Goal: Task Accomplishment & Management: Complete application form

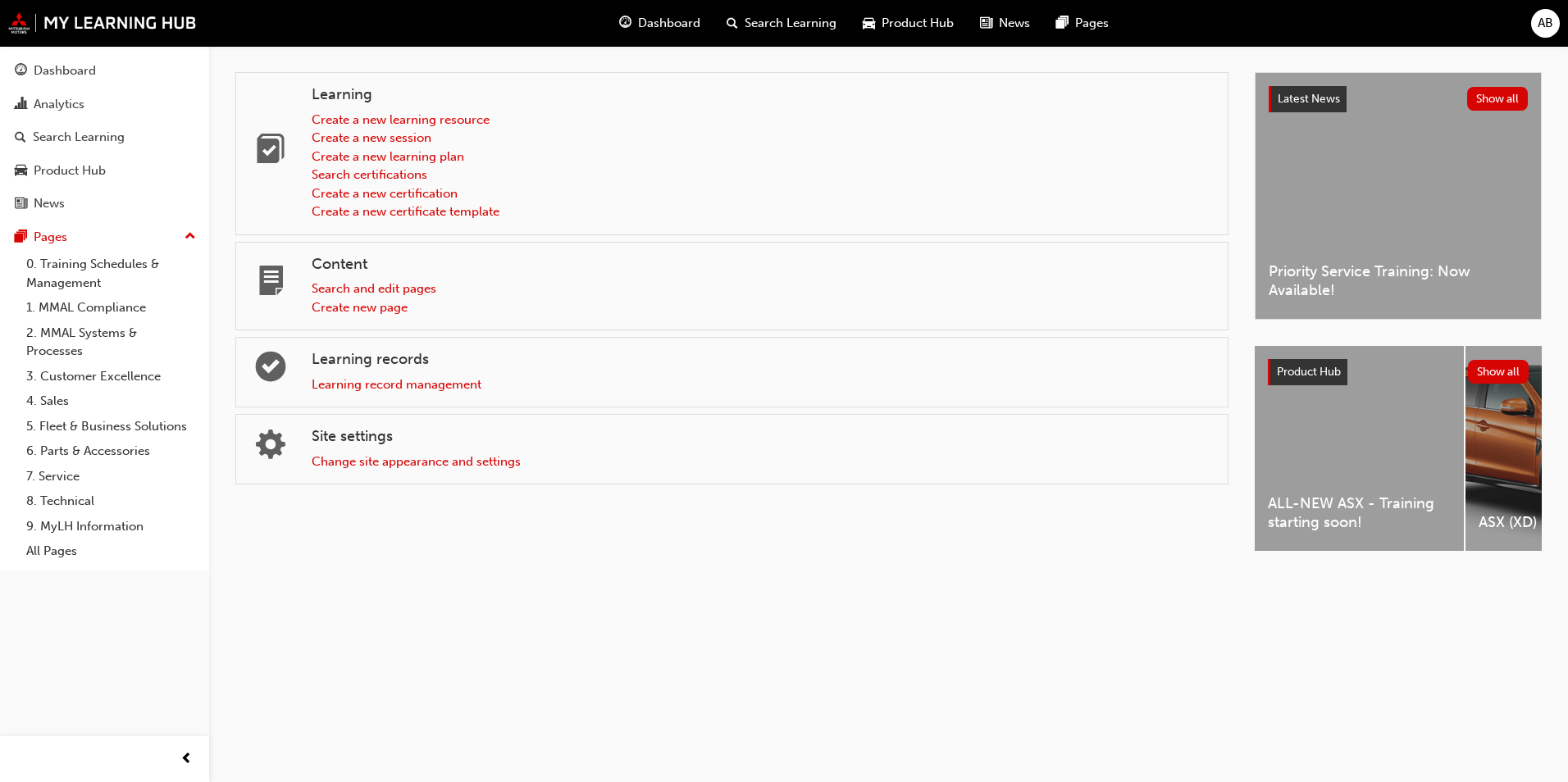
click at [1535, 28] on div "AB" at bounding box center [1544, 23] width 29 height 29
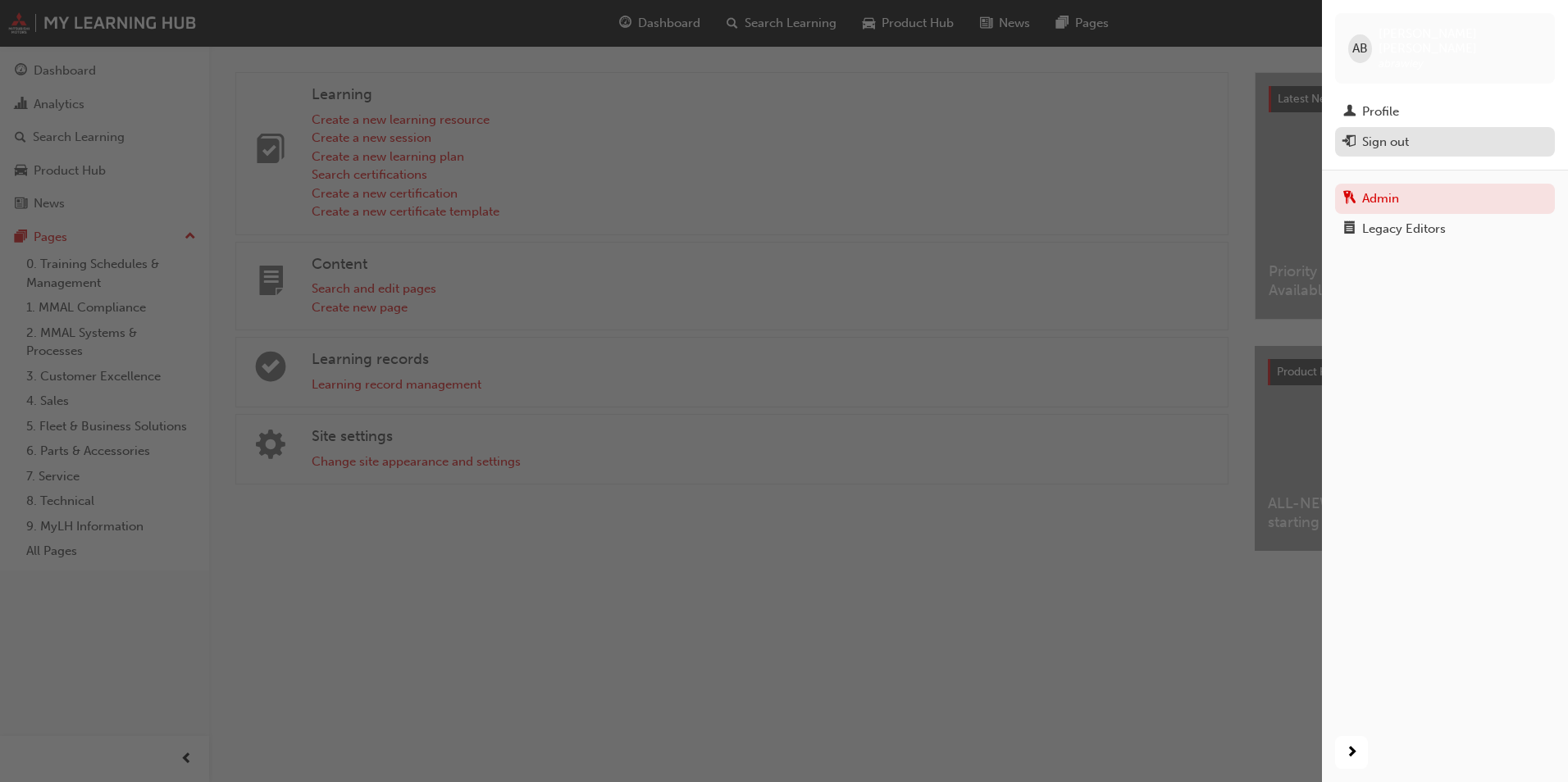
click at [1426, 132] on div "Sign out" at bounding box center [1445, 142] width 203 height 21
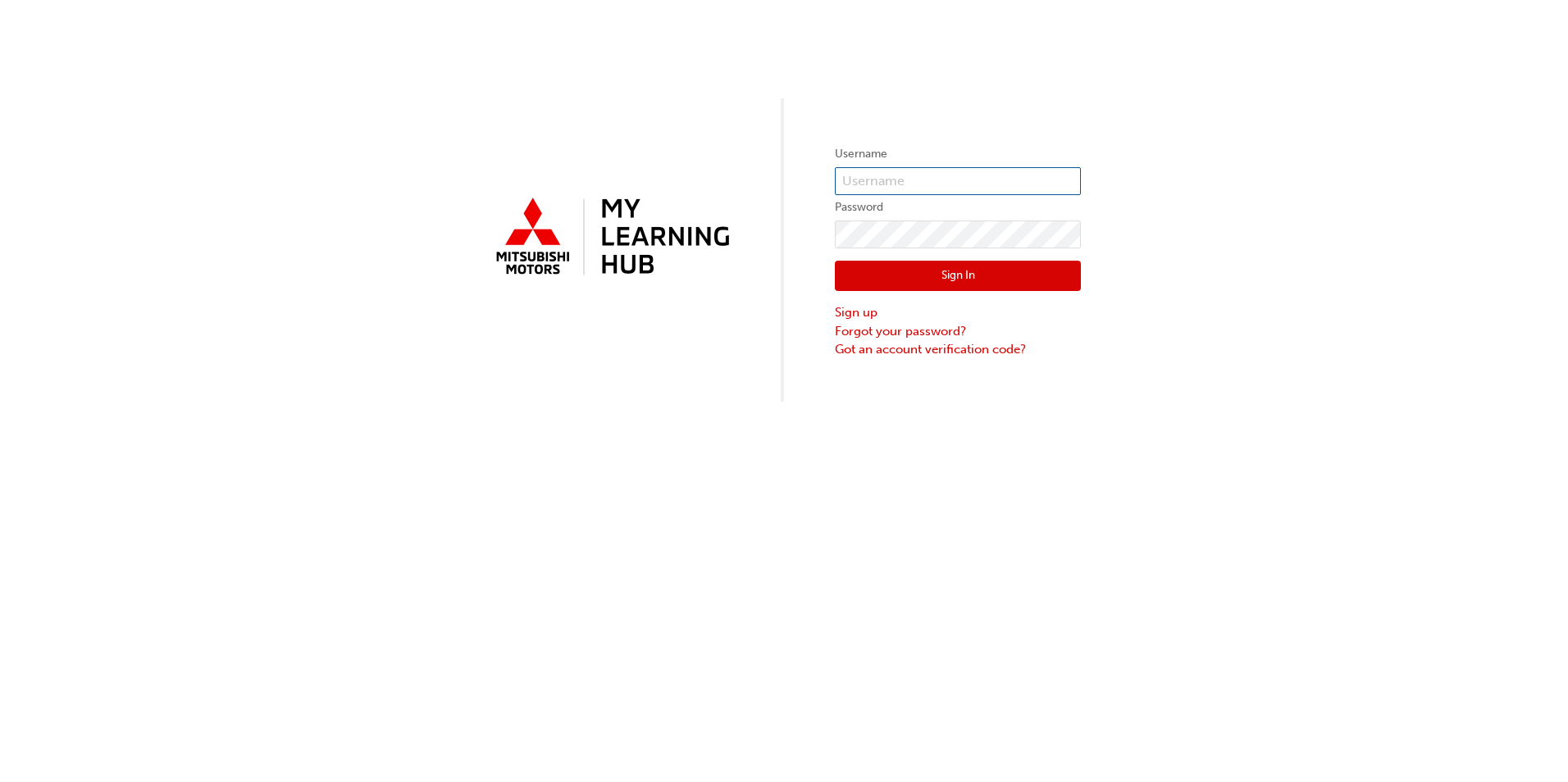
type input "abrawley"
click at [925, 180] on input "abrawley" at bounding box center [957, 181] width 246 height 28
drag, startPoint x: 993, startPoint y: 179, endPoint x: 841, endPoint y: 176, distance: 152.0
click at [755, 174] on div "Username abrawley Password Sign In Sign up Forgot your password? Got an account…" at bounding box center [784, 201] width 1568 height 402
click at [1213, 245] on div "Username abrawley Password Sign In Sign up Forgot your password? Got an account…" at bounding box center [784, 201] width 1568 height 402
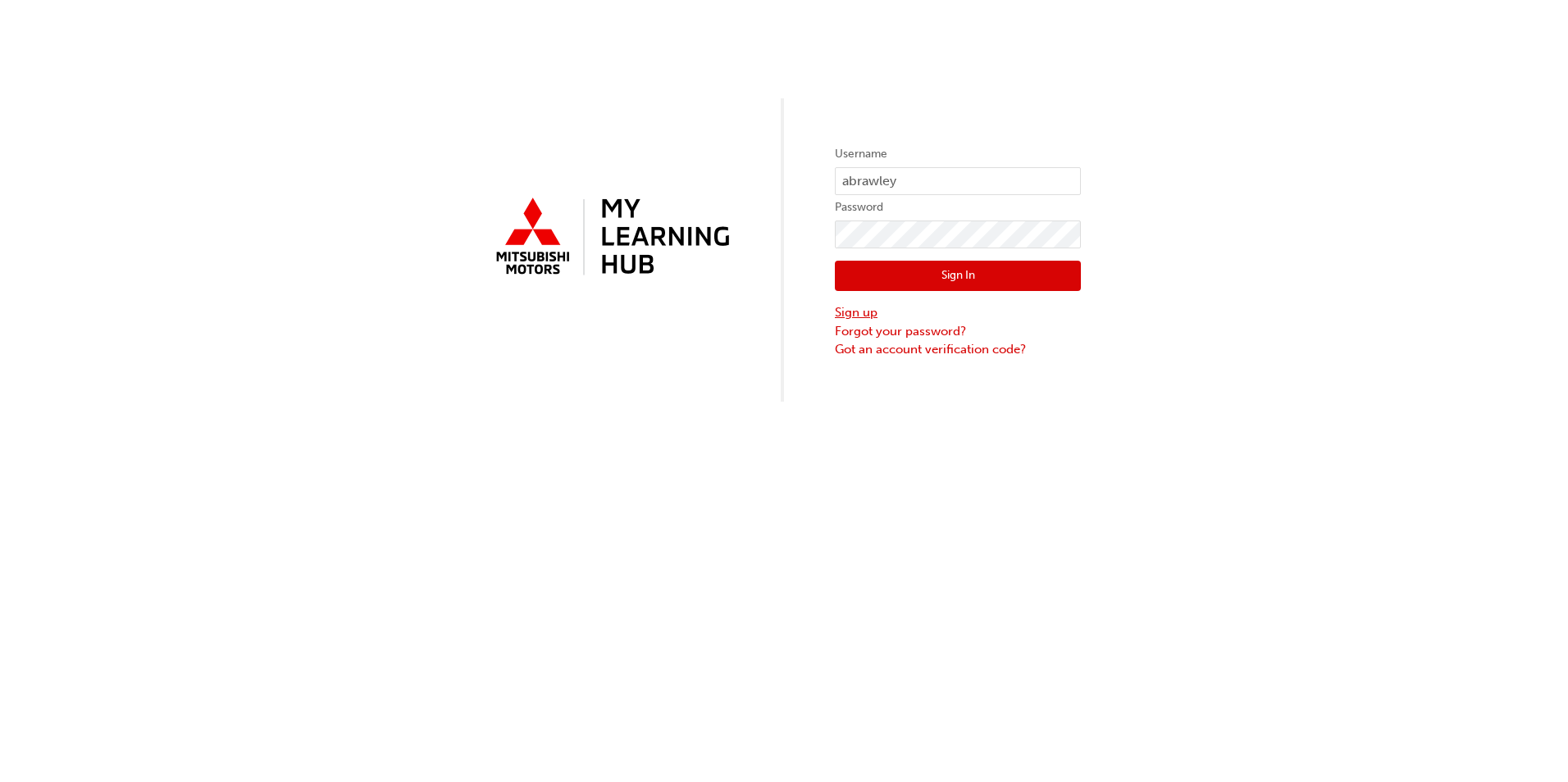
click at [849, 306] on link "Sign up" at bounding box center [957, 312] width 246 height 19
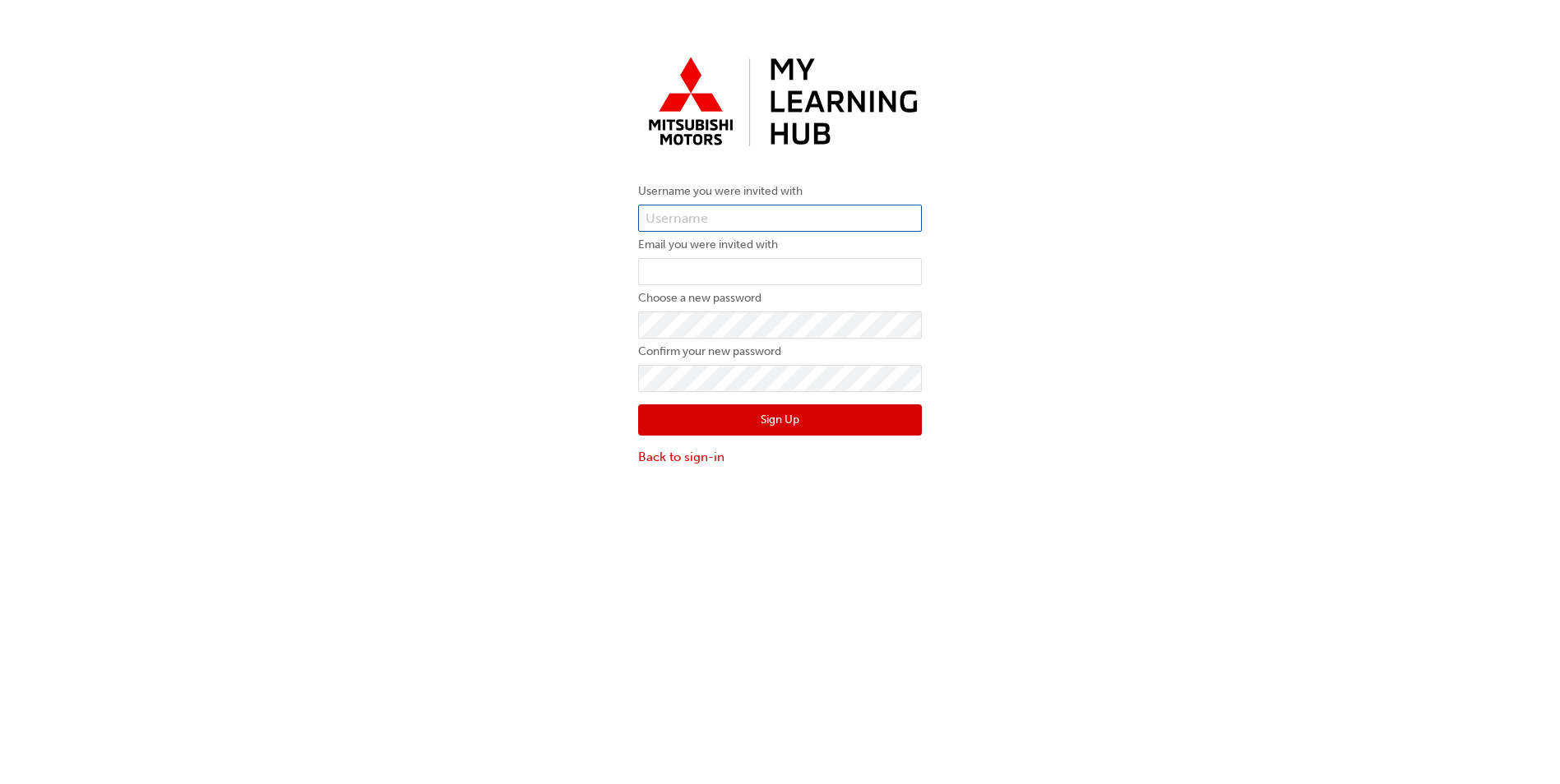
type input "abrawley"
click at [769, 220] on input "abrawley" at bounding box center [780, 218] width 284 height 28
drag, startPoint x: 757, startPoint y: 224, endPoint x: 579, endPoint y: 216, distance: 178.2
click at [579, 216] on div "Username you were invited with abrawley Email you were invited with Choose a ne…" at bounding box center [780, 257] width 1560 height 441
paste input "0005985652"
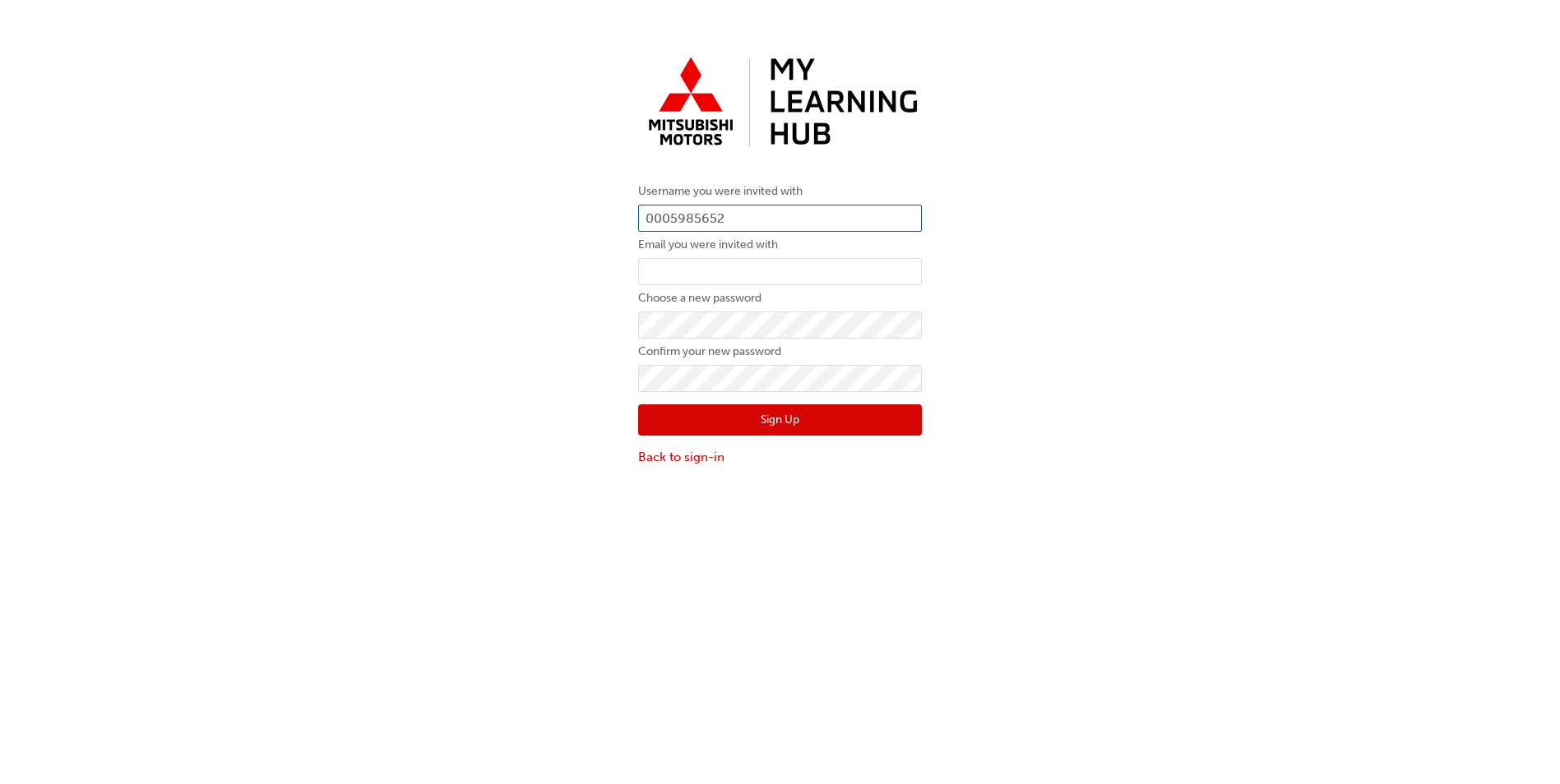
type input "0005985652"
click at [999, 189] on div "Username you were invited with 0005985652 Email you were invited with Choose a …" at bounding box center [780, 257] width 1560 height 441
click at [742, 273] on input "email" at bounding box center [780, 272] width 284 height 28
paste input "ben@sheppartonautogroup.com.au"
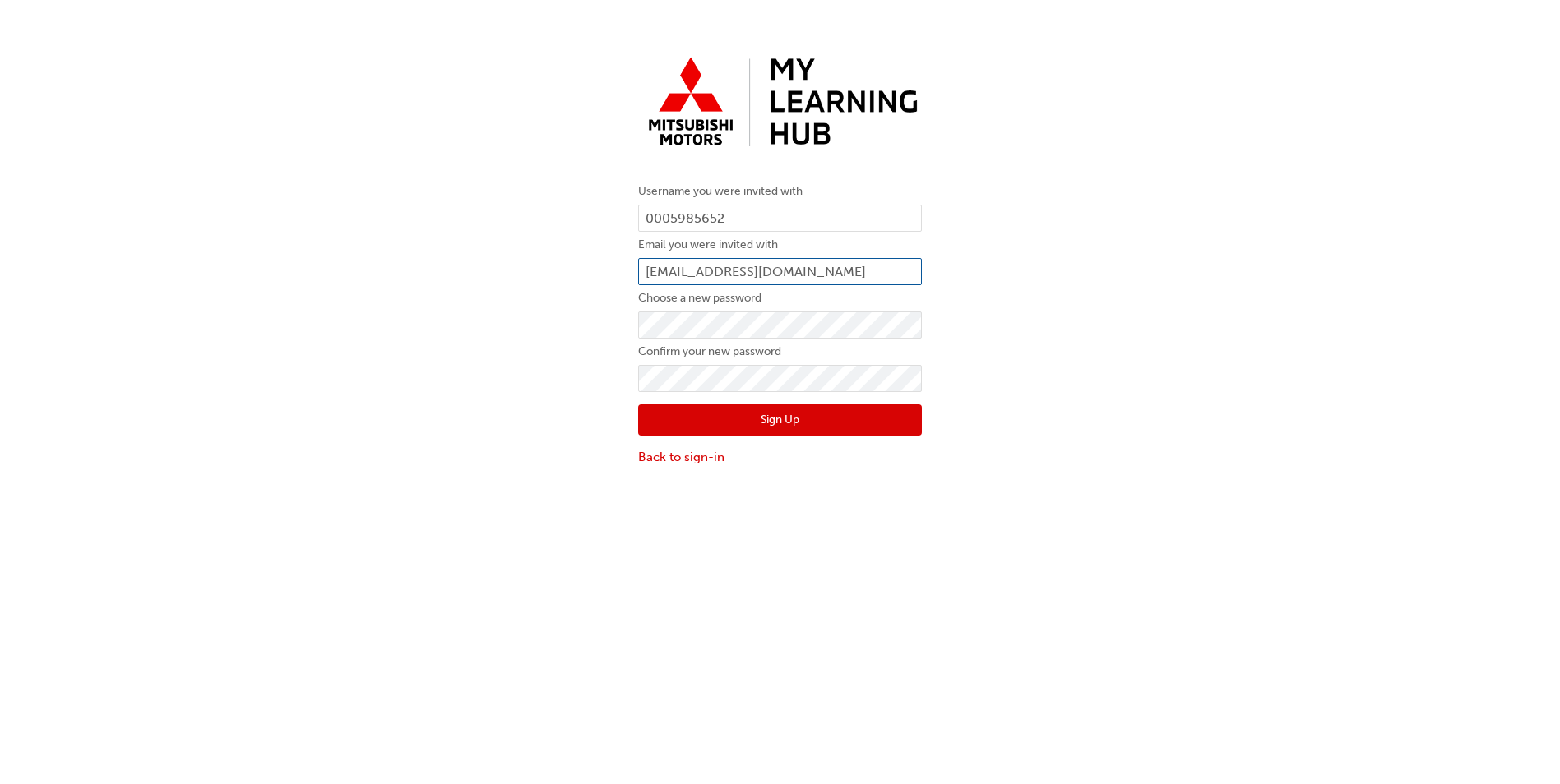
type input "ben@sheppartonautogroup.com.au"
click at [1038, 286] on div "Username you were invited with 0005985652 Email you were invited with ben@shepp…" at bounding box center [780, 257] width 1560 height 441
click at [609, 318] on div "Username you were invited with 0005985652 Email you were invited with ben@shepp…" at bounding box center [780, 257] width 1560 height 441
click at [1214, 292] on div "Username you were invited with 0005985652 Email you were invited with ben@shepp…" at bounding box center [780, 257] width 1560 height 441
drag, startPoint x: 707, startPoint y: 459, endPoint x: 721, endPoint y: 415, distance: 46.2
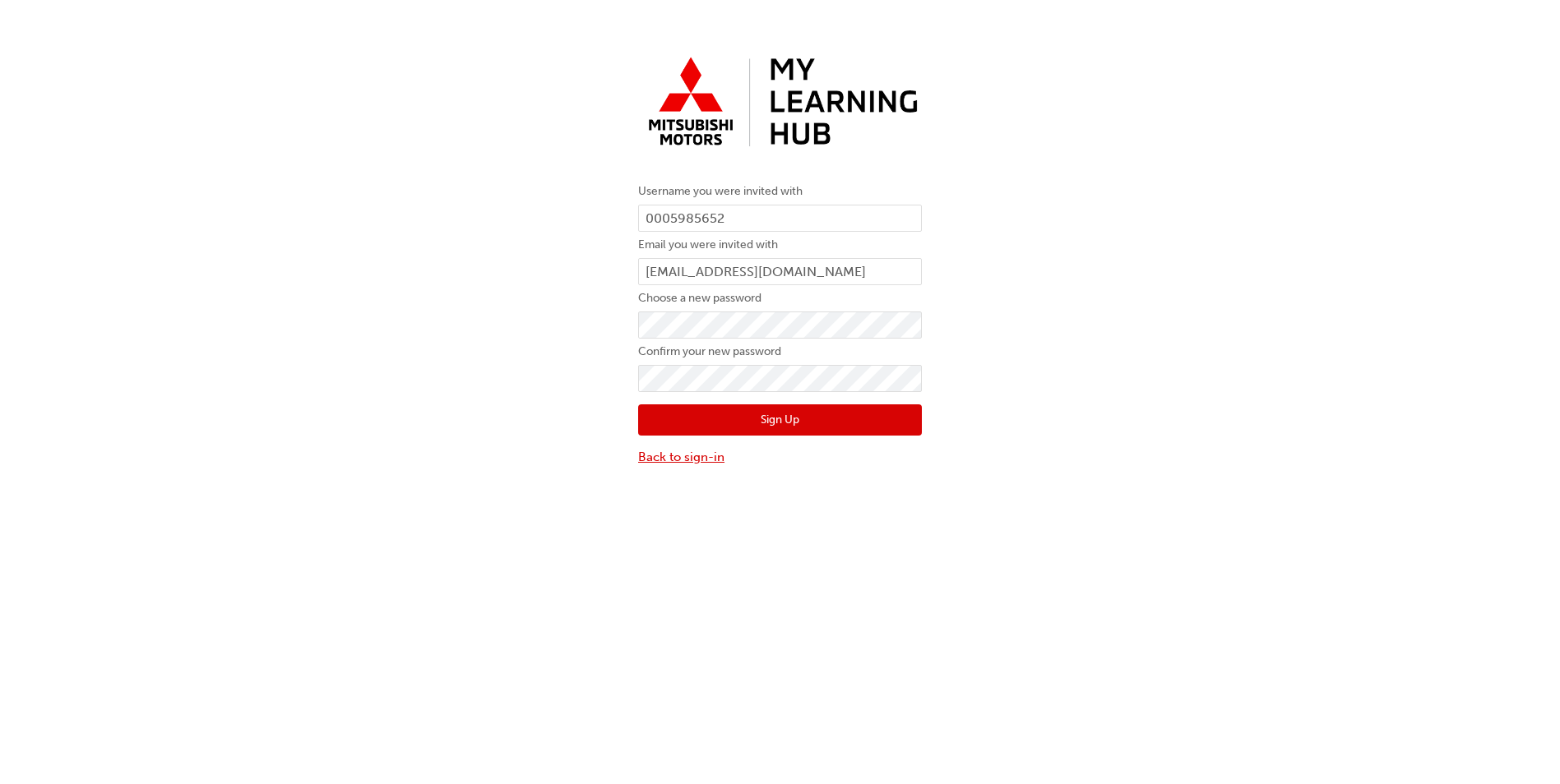
click at [707, 459] on link "Back to sign-in" at bounding box center [780, 457] width 284 height 19
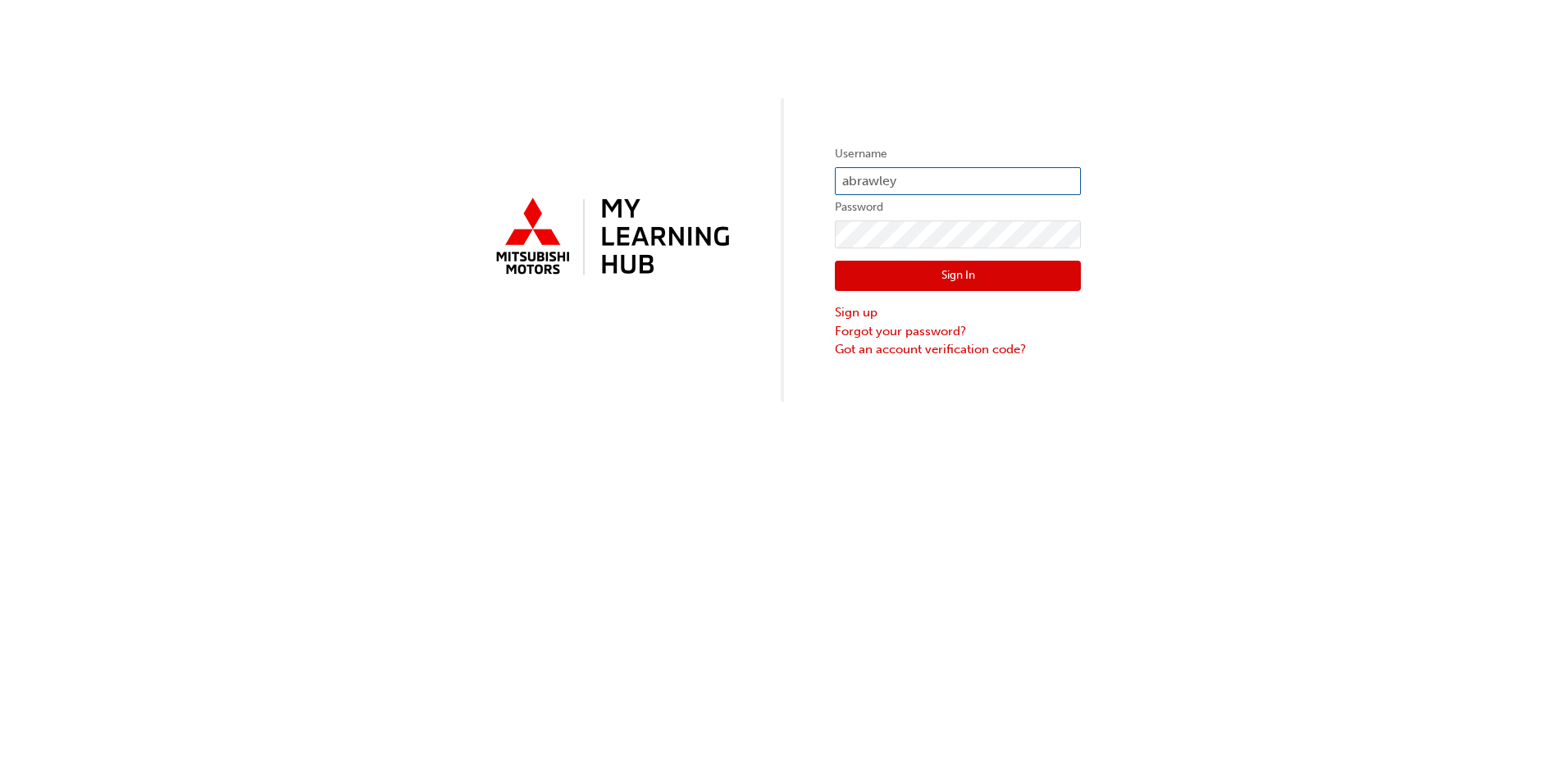
click at [908, 188] on input "abrawley" at bounding box center [957, 181] width 246 height 28
drag, startPoint x: 918, startPoint y: 182, endPoint x: 819, endPoint y: 178, distance: 99.1
click at [819, 178] on div "Username abrawley Password Sign In Sign up Forgot your password? Got an account…" at bounding box center [784, 201] width 1568 height 402
paste input "0005985652"
type input "0005985652"
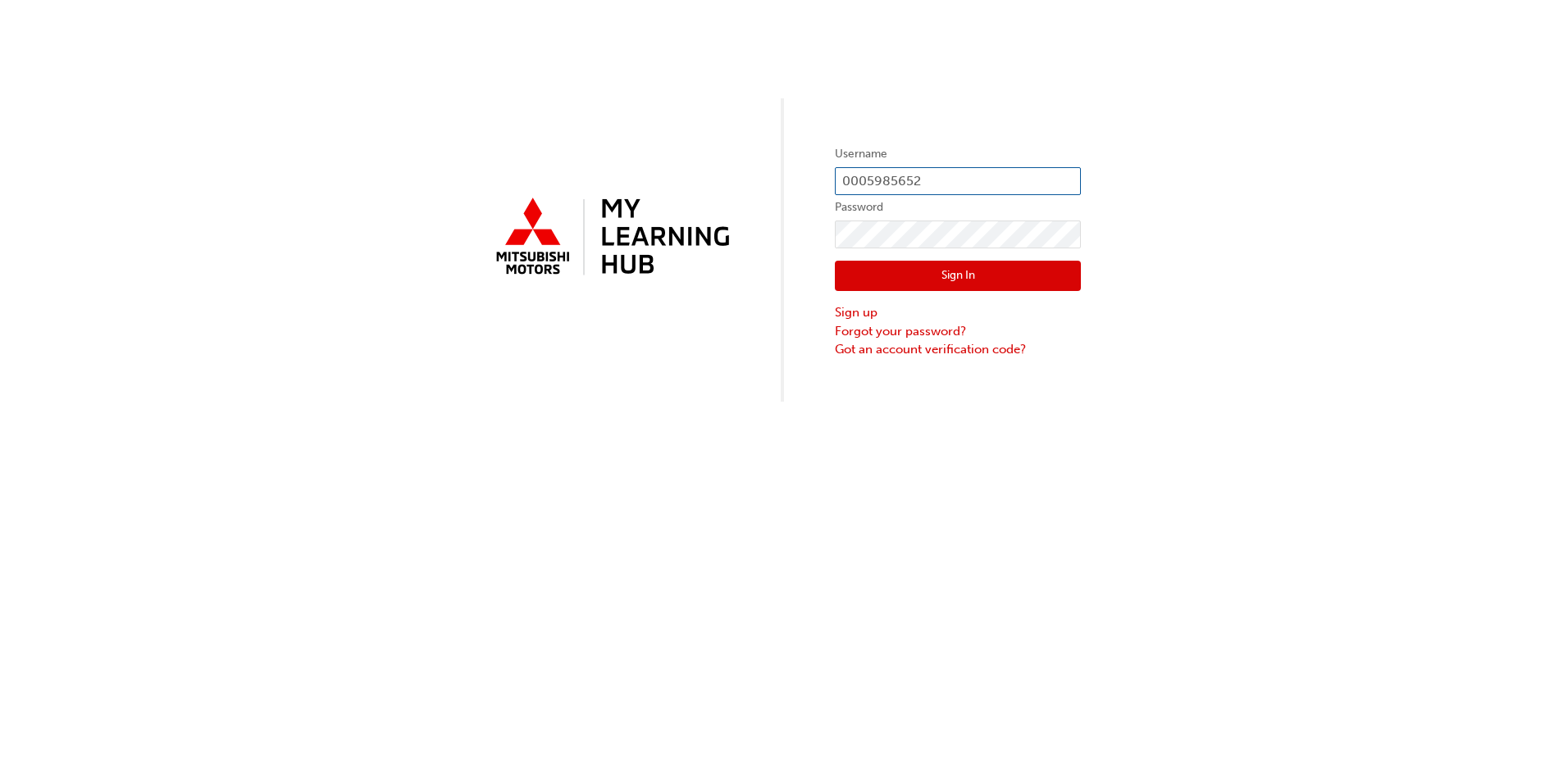
drag, startPoint x: 956, startPoint y: 182, endPoint x: 800, endPoint y: 173, distance: 156.3
click at [800, 173] on div "Username 0005985652 Password Sign In Sign up Forgot your password? Got an accou…" at bounding box center [784, 201] width 1568 height 402
click at [797, 226] on div "Username 0005985652 Password Sign In Sign up Forgot your password? Got an accou…" at bounding box center [784, 201] width 1568 height 402
click at [1226, 220] on div "Username 0005985652 Password Sign In Sign up Forgot your password? Got an accou…" at bounding box center [784, 201] width 1568 height 402
click at [1061, 272] on button "Sign In" at bounding box center [957, 277] width 246 height 32
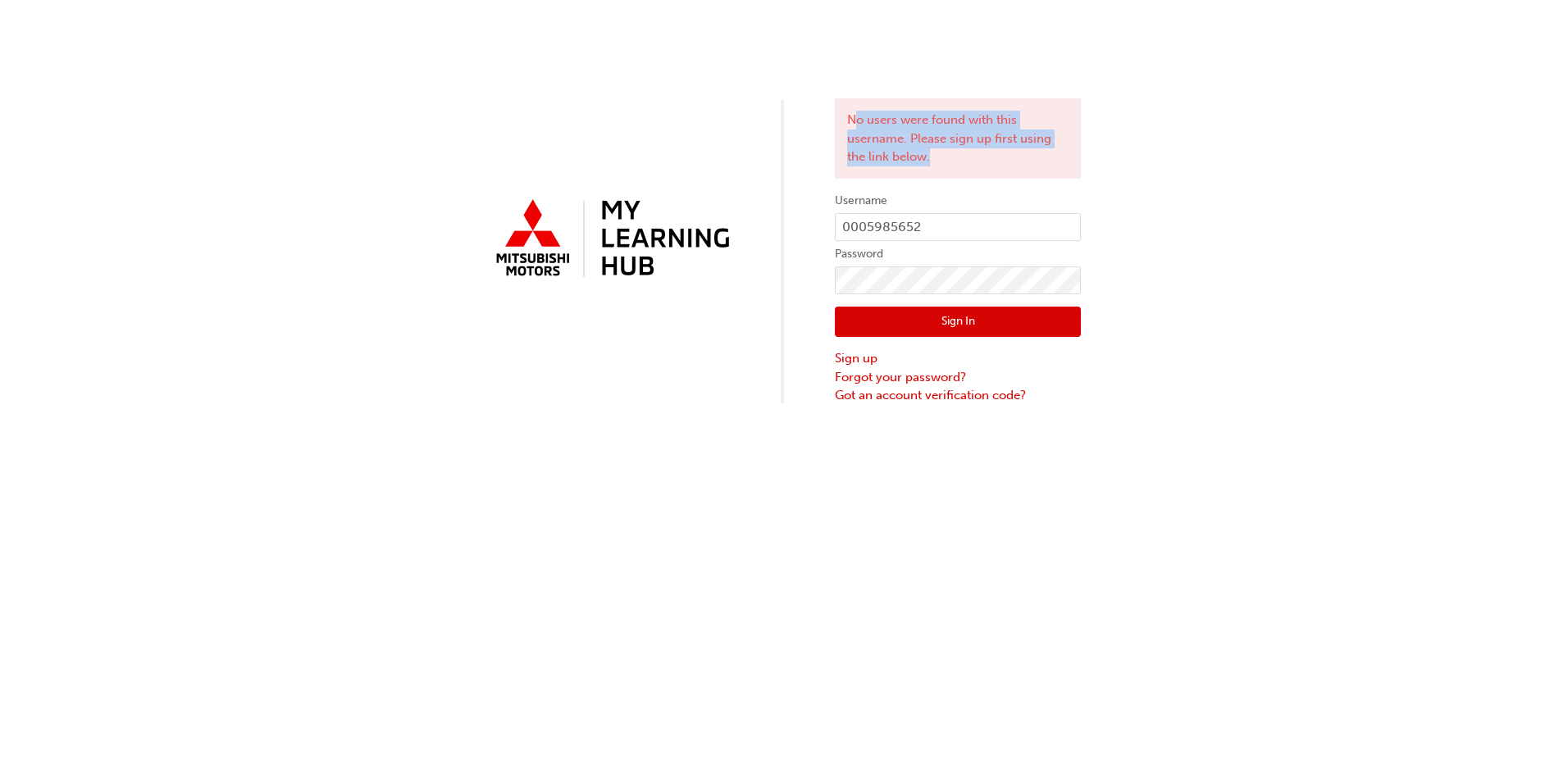
drag, startPoint x: 855, startPoint y: 115, endPoint x: 966, endPoint y: 155, distance: 118.0
click at [966, 155] on div "No users were found with this username. Please sign up first using the link bel…" at bounding box center [957, 139] width 246 height 81
drag, startPoint x: 966, startPoint y: 155, endPoint x: 913, endPoint y: 201, distance: 70.2
click at [901, 155] on div "No users were found with this username. Please sign up first using the link bel…" at bounding box center [957, 139] width 246 height 81
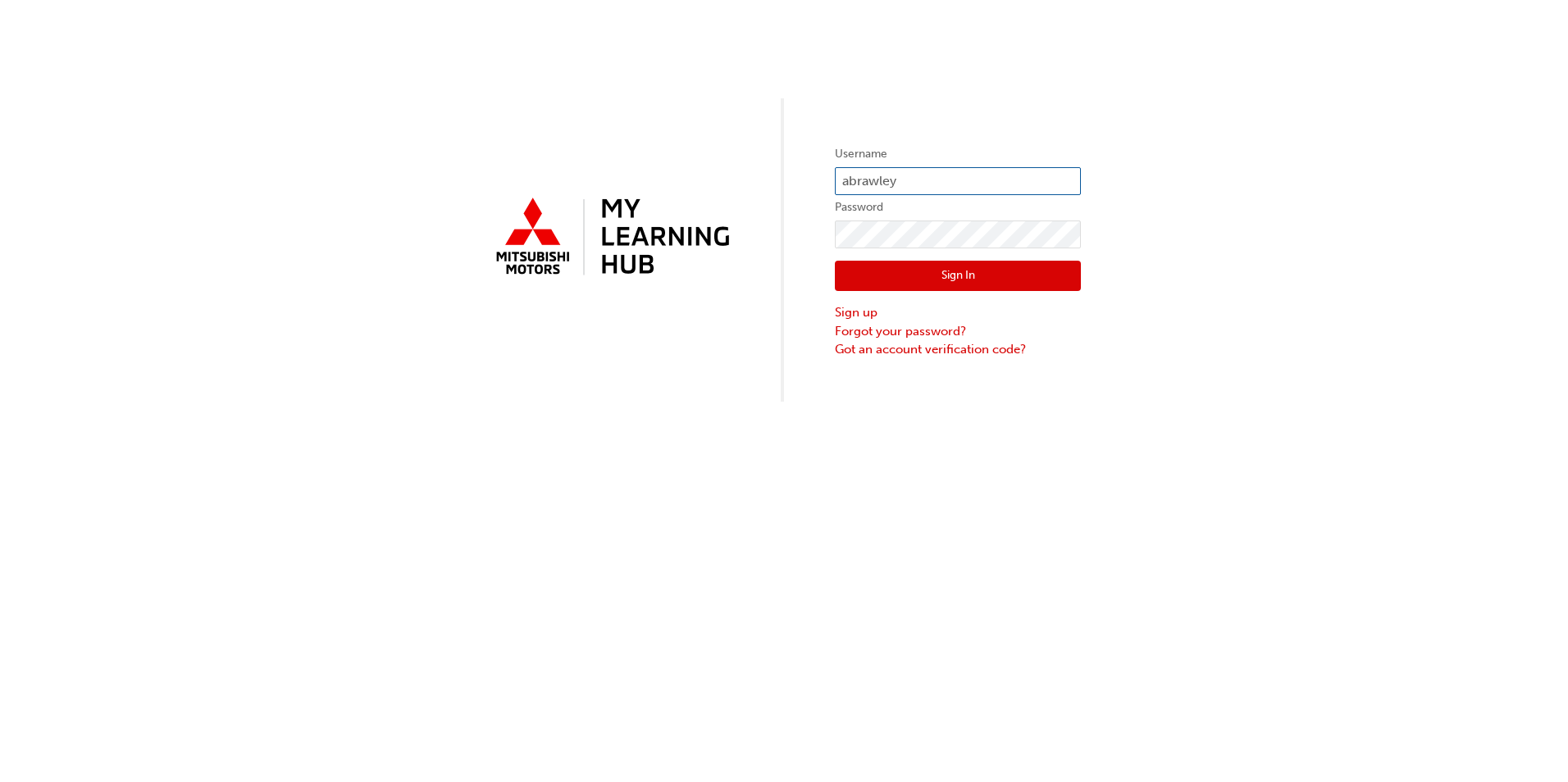
click at [953, 175] on input "abrawley" at bounding box center [957, 181] width 246 height 28
drag, startPoint x: 928, startPoint y: 178, endPoint x: 712, endPoint y: 168, distance: 216.2
click at [712, 168] on div "Username abrawley Password Sign In Sign up Forgot your password? Got an account…" at bounding box center [784, 201] width 1568 height 402
paste input "0005985652"
type input "0005985652"
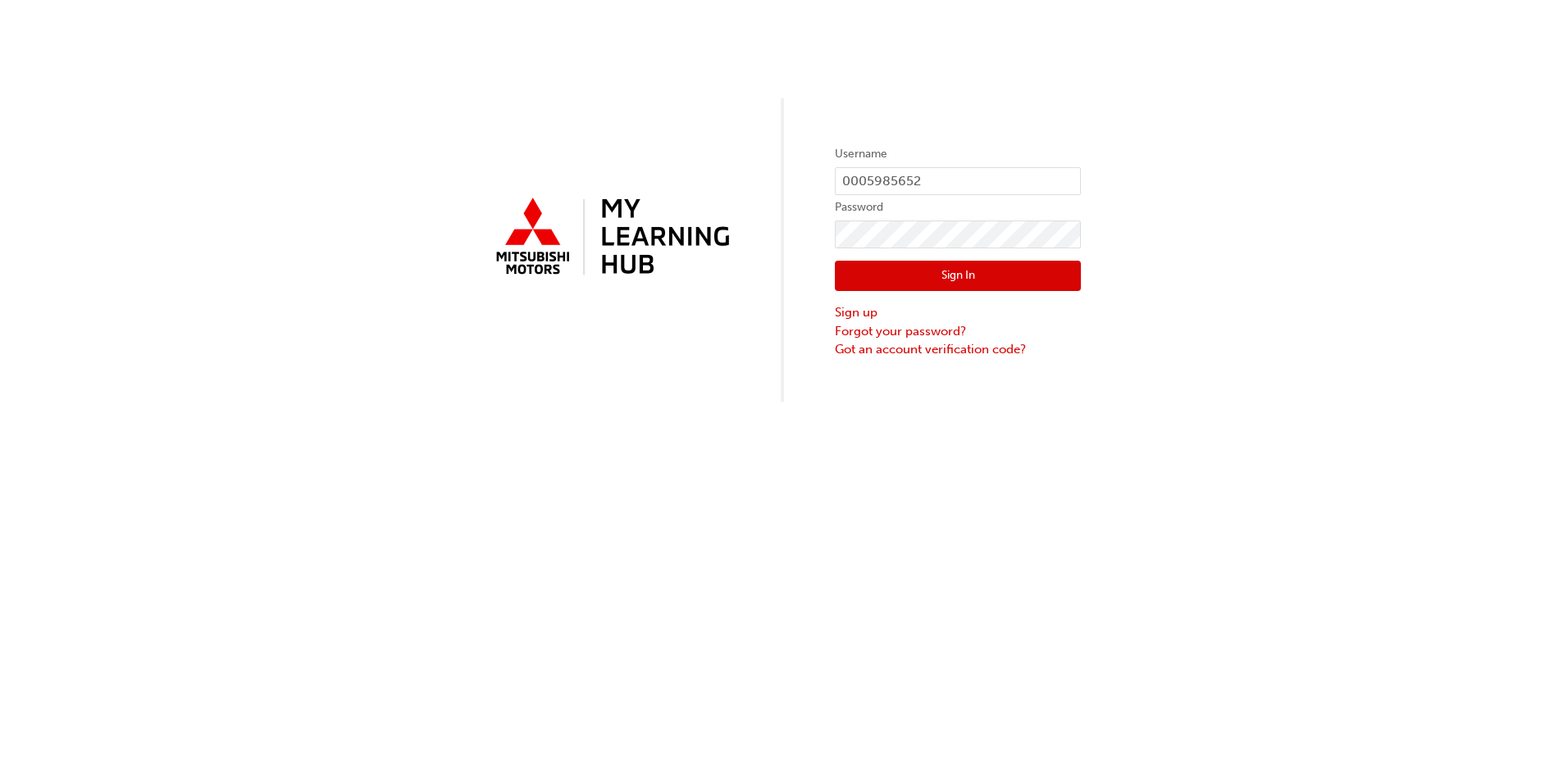
click at [1145, 186] on div "Username 0005985652 Password Sign In Sign up Forgot your password? Got an accou…" at bounding box center [784, 201] width 1568 height 402
click at [609, 205] on div "Username 0005985652 Password Sign In Sign up Forgot your password? Got an accou…" at bounding box center [784, 201] width 1568 height 402
click at [1191, 159] on div "Username 0005985652 Password Sign In Sign up Forgot your password? Got an accou…" at bounding box center [784, 201] width 1568 height 402
click at [842, 275] on button "Sign In" at bounding box center [957, 277] width 246 height 32
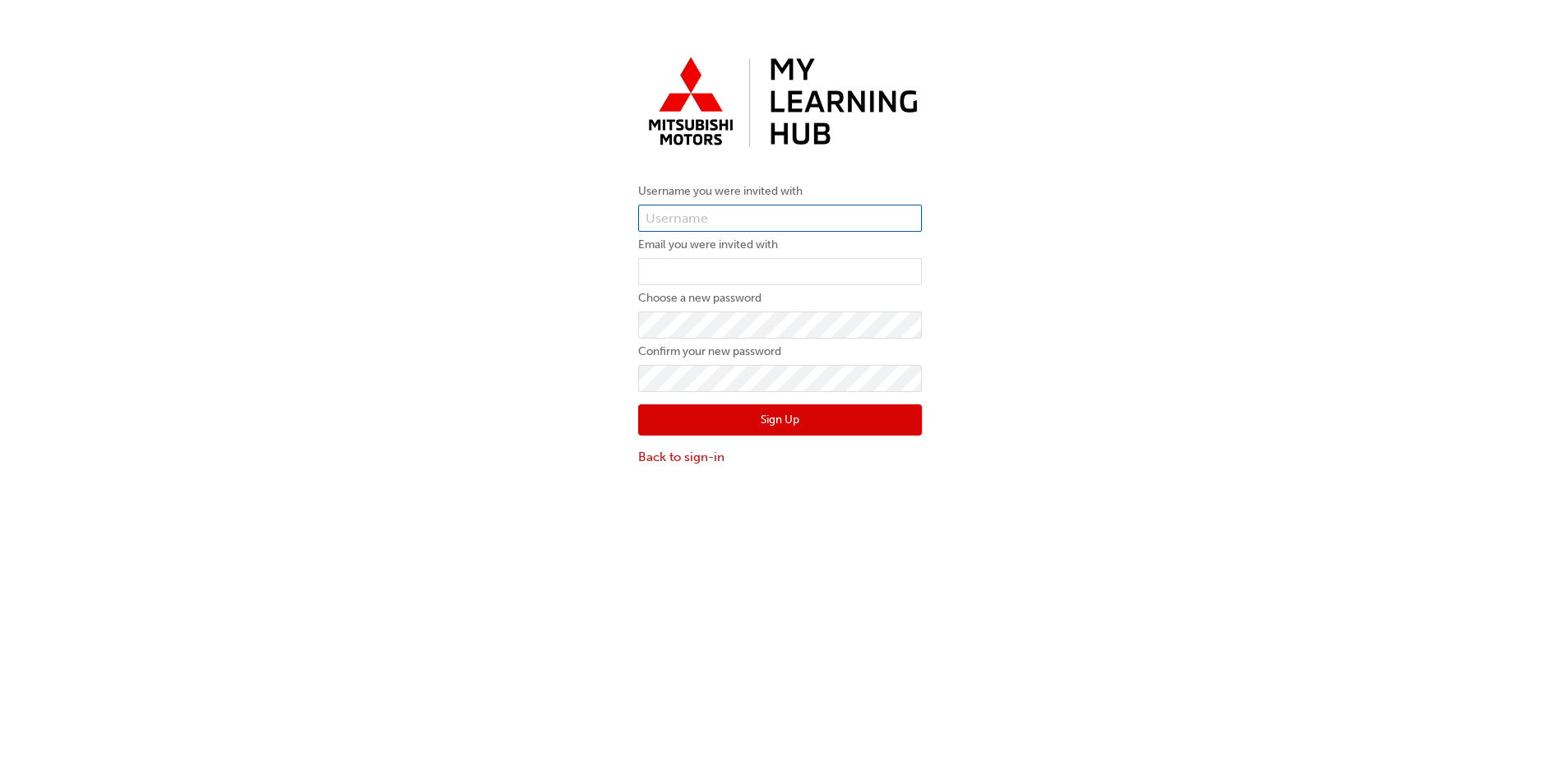
type input "abrawley"
click at [731, 220] on input "abrawley" at bounding box center [780, 218] width 284 height 28
drag, startPoint x: 733, startPoint y: 220, endPoint x: 634, endPoint y: 214, distance: 99.2
click at [634, 214] on div "Username you were invited with abrawley Email you were invited with Choose a ne…" at bounding box center [780, 257] width 308 height 441
paste input "0005985652"
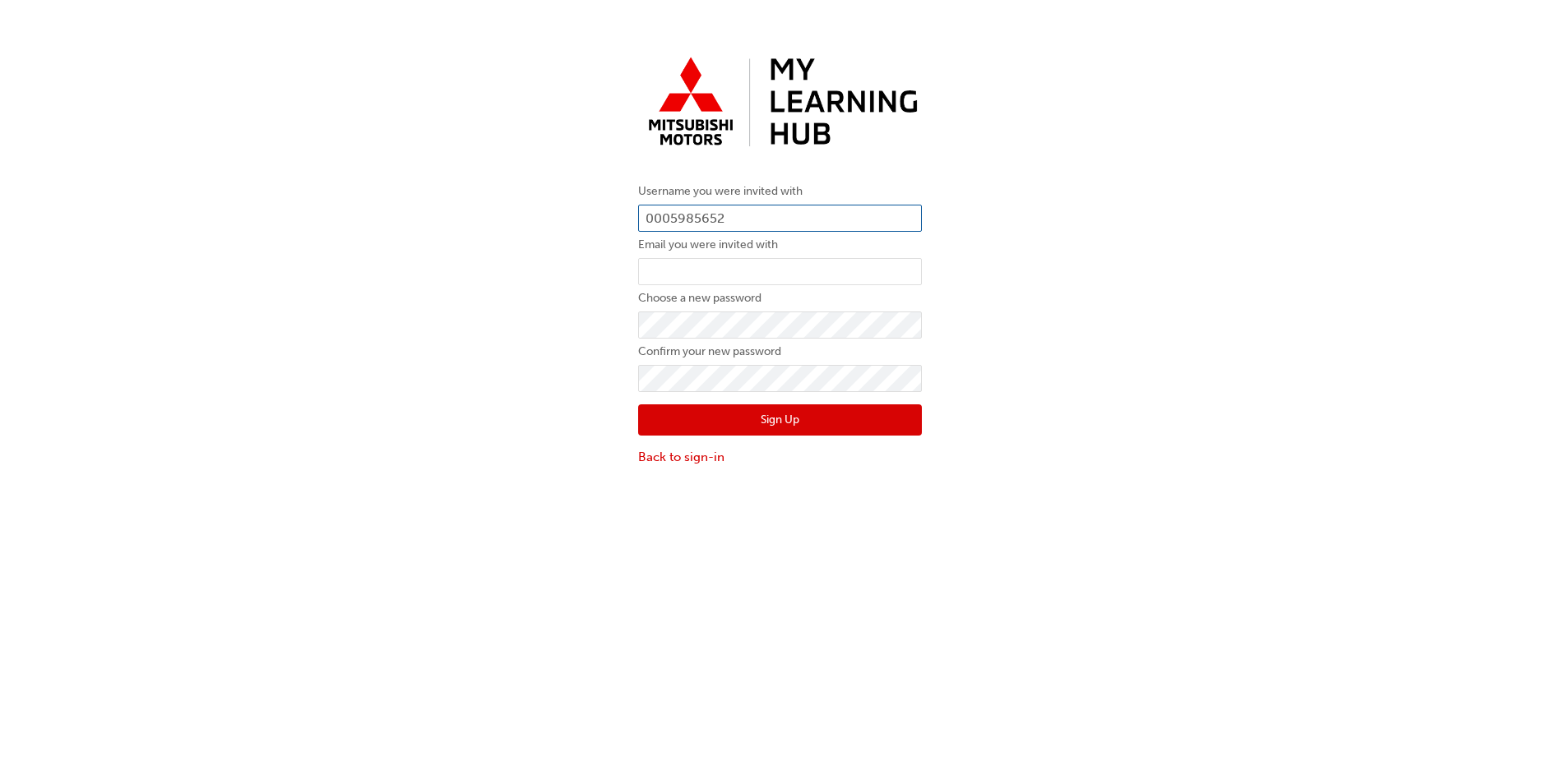
type input "0005985652"
click at [723, 280] on input "email" at bounding box center [780, 272] width 284 height 28
paste input "ben@sheppartonautogroup.com.au"
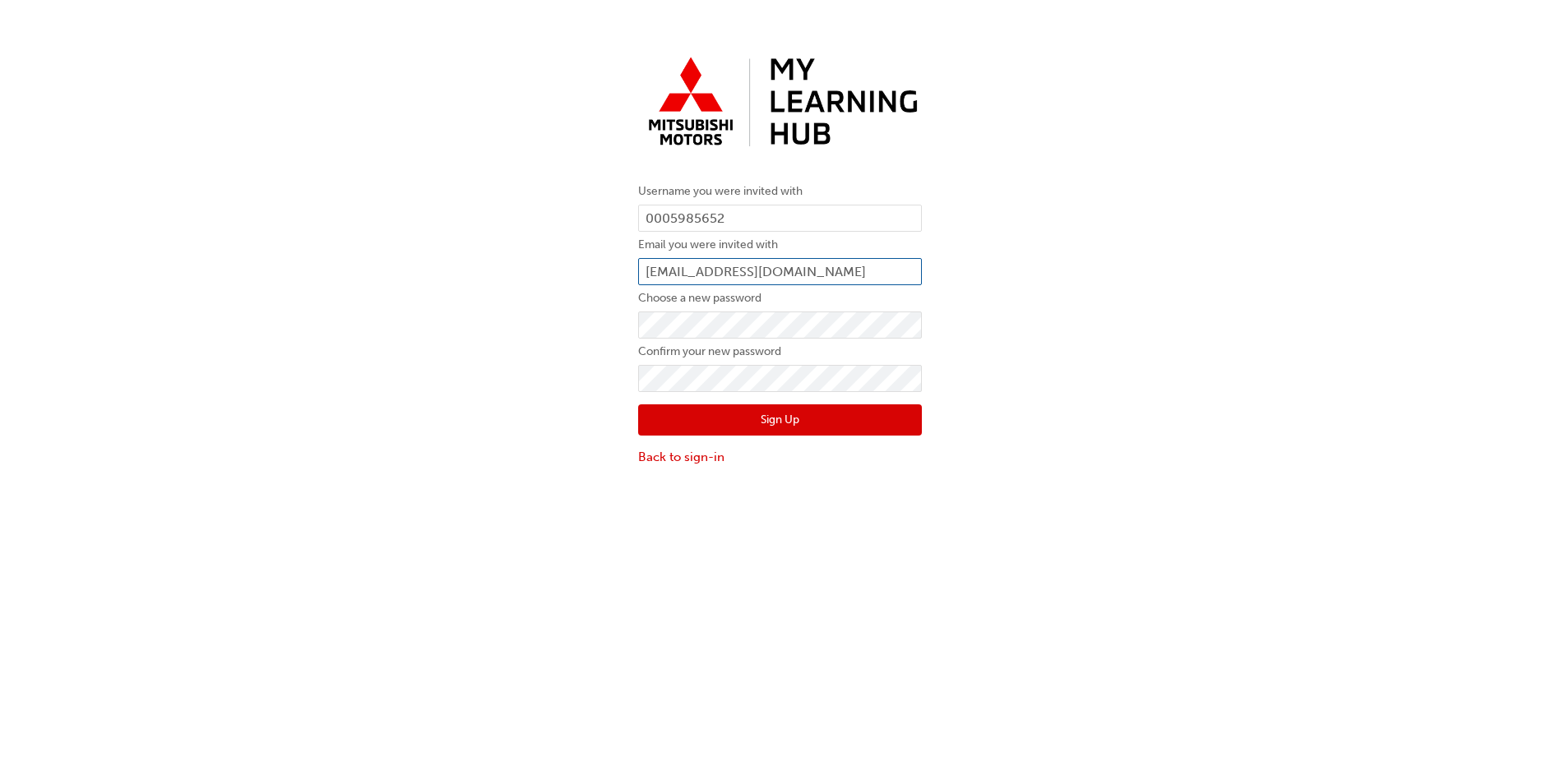
type input "ben@sheppartonautogroup.com.au"
click at [448, 225] on div "Username you were invited with 0005985652 Email you were invited with ben@shepp…" at bounding box center [780, 257] width 1560 height 441
click at [589, 327] on div "Username you were invited with 0005985652 Email you were invited with ben@shepp…" at bounding box center [780, 257] width 1560 height 441
click at [626, 372] on div "Username you were invited with 0005985652 Email you were invited with ben@shepp…" at bounding box center [780, 257] width 308 height 441
drag, startPoint x: 979, startPoint y: 374, endPoint x: 964, endPoint y: 379, distance: 15.8
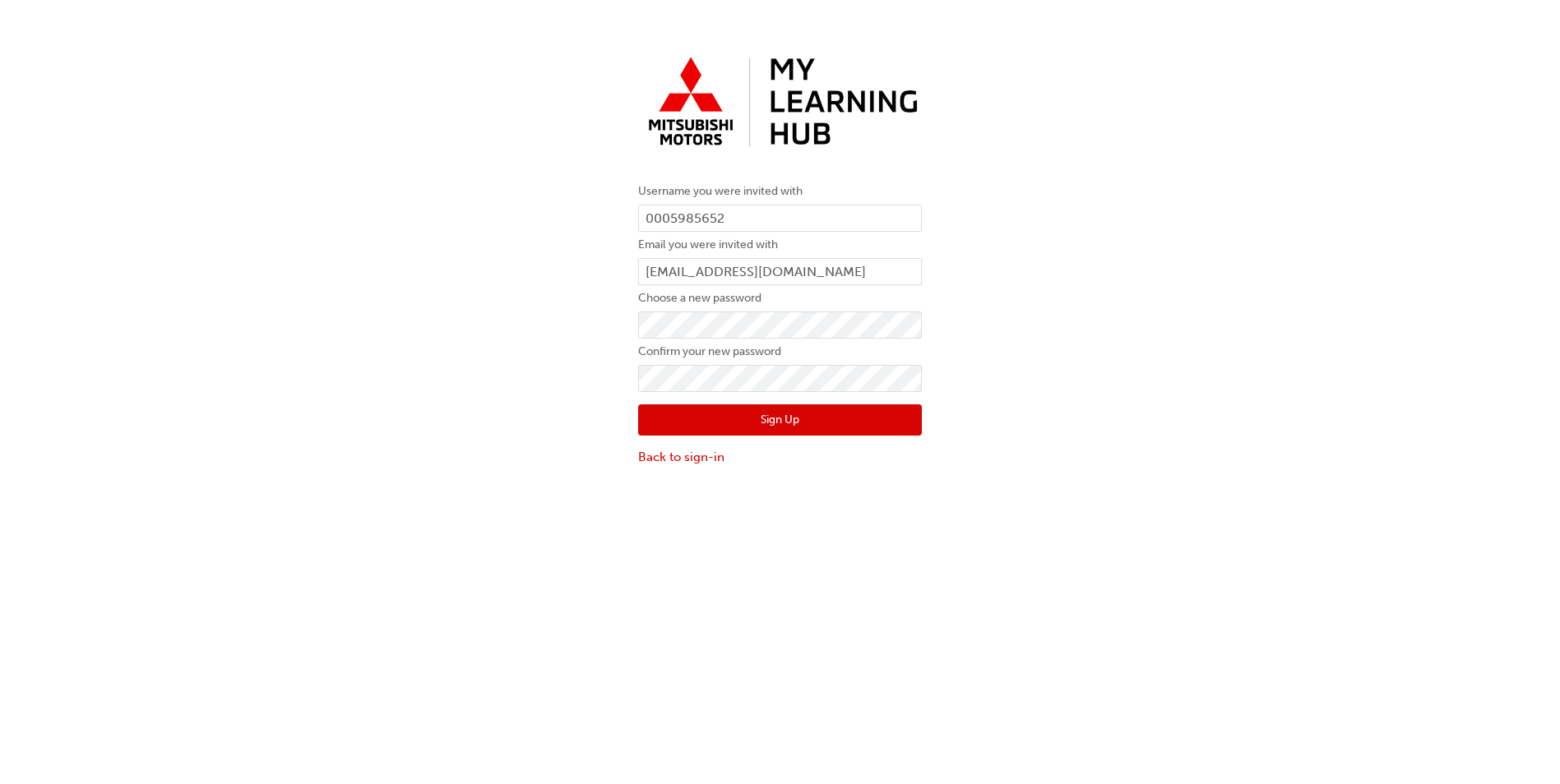
click at [979, 374] on div "Username you were invited with 0005985652 Email you were invited with ben@shepp…" at bounding box center [780, 257] width 1560 height 441
click at [883, 410] on button "Sign Up" at bounding box center [780, 421] width 284 height 32
type input "abrawley"
drag, startPoint x: 733, startPoint y: 223, endPoint x: 716, endPoint y: 221, distance: 17.1
click at [719, 223] on input "abrawley" at bounding box center [780, 218] width 284 height 28
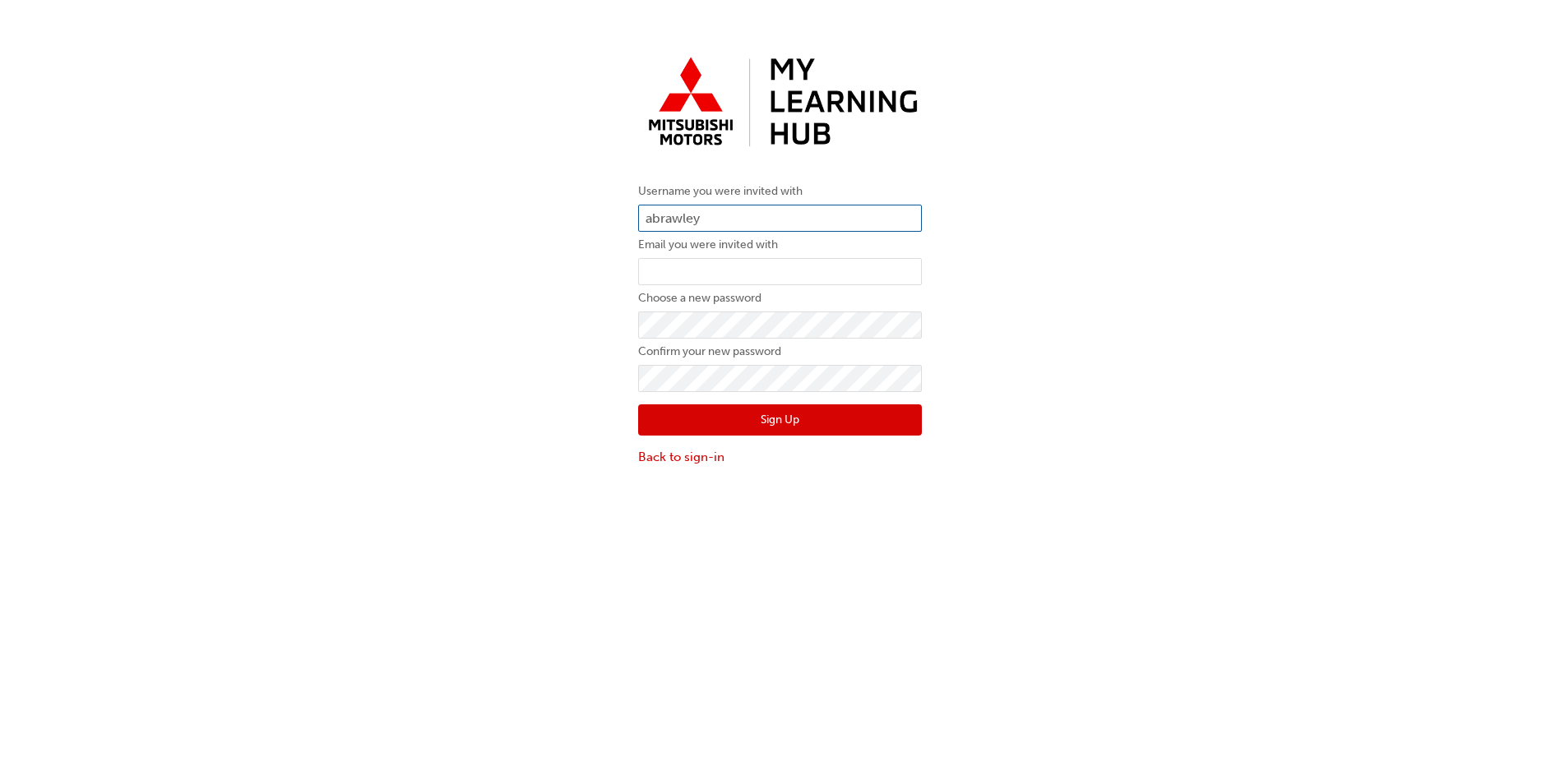
drag, startPoint x: 715, startPoint y: 219, endPoint x: 580, endPoint y: 200, distance: 136.3
click at [580, 200] on div "Username you were invited with abrawley Email you were invited with Choose a ne…" at bounding box center [780, 257] width 1560 height 441
click at [1053, 307] on div "Username you were invited with Email you were invited with Choose a new passwor…" at bounding box center [780, 257] width 1560 height 441
click at [561, 321] on div "Username you were invited with Email you were invited with Choose a new passwor…" at bounding box center [780, 257] width 1560 height 441
click at [1044, 235] on div "Username you were invited with Email you were invited with Choose a new passwor…" at bounding box center [780, 257] width 1560 height 441
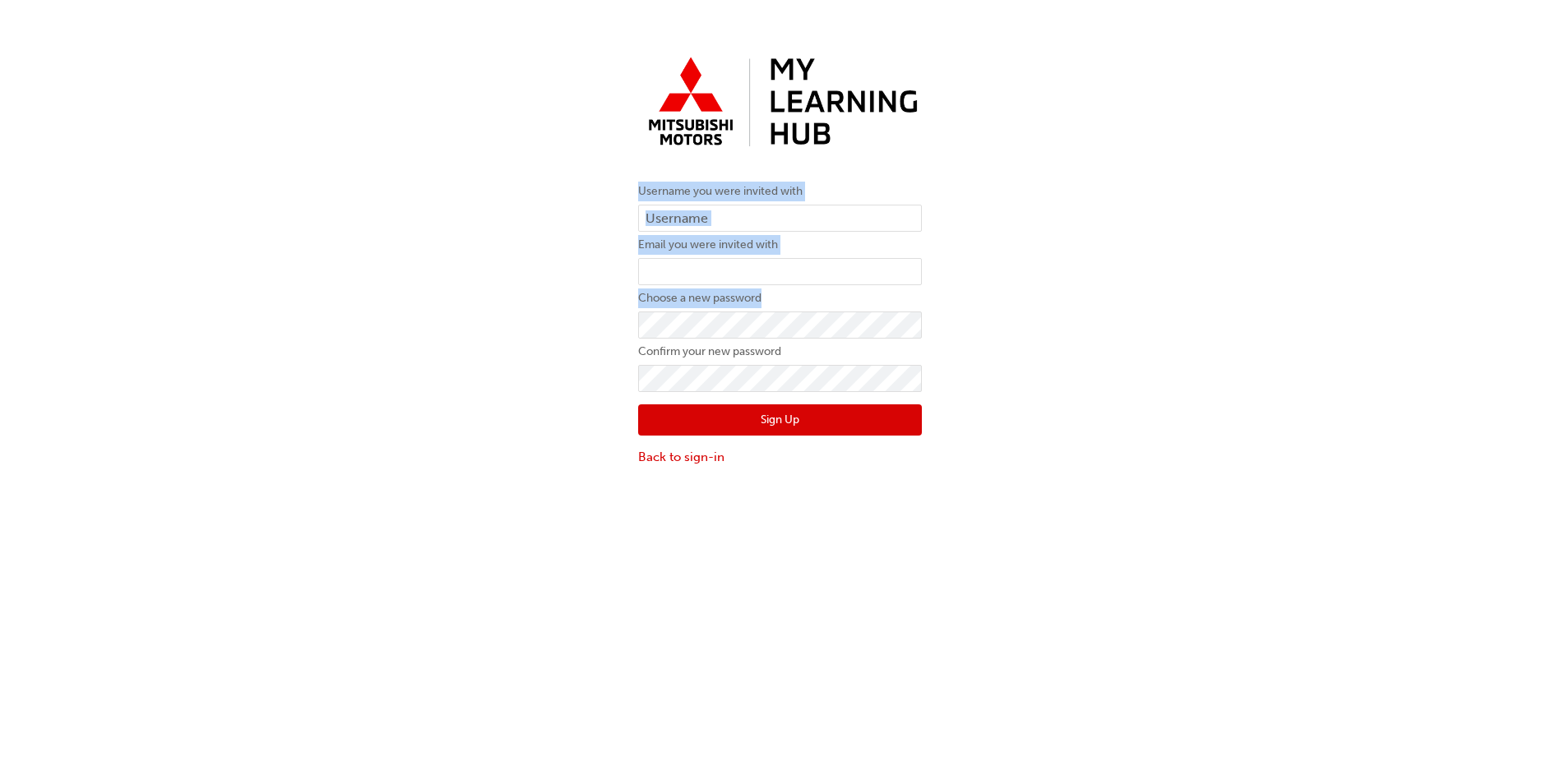
click at [848, 384] on div "Username you were invited with Email you were invited with Choose a new passwor…" at bounding box center [780, 257] width 1560 height 441
copy form "Username you were invited with Email you were invited with Choose a new password"
